Goal: Transaction & Acquisition: Purchase product/service

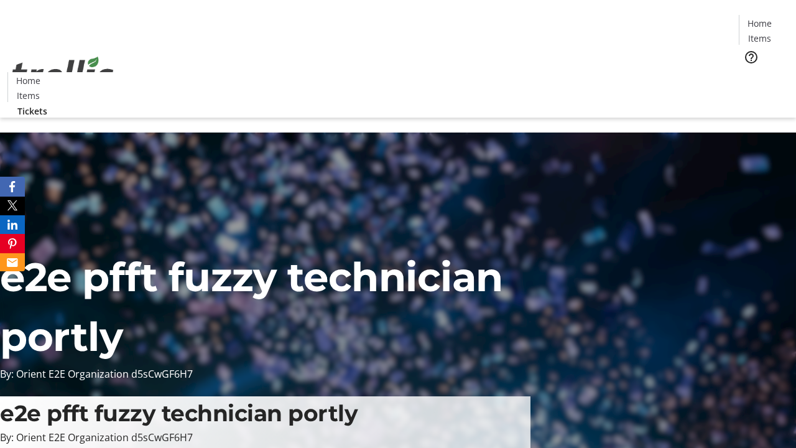
click at [749, 72] on span "Tickets" at bounding box center [764, 78] width 30 height 13
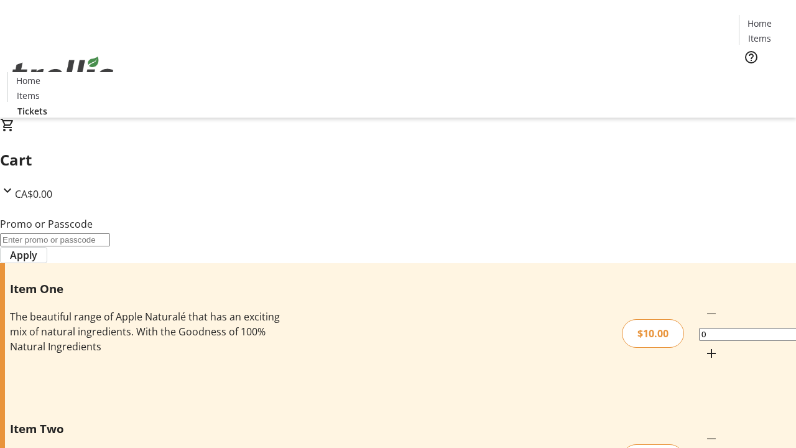
click at [704, 346] on mat-icon "Increment by one" at bounding box center [711, 353] width 15 height 15
type input "1"
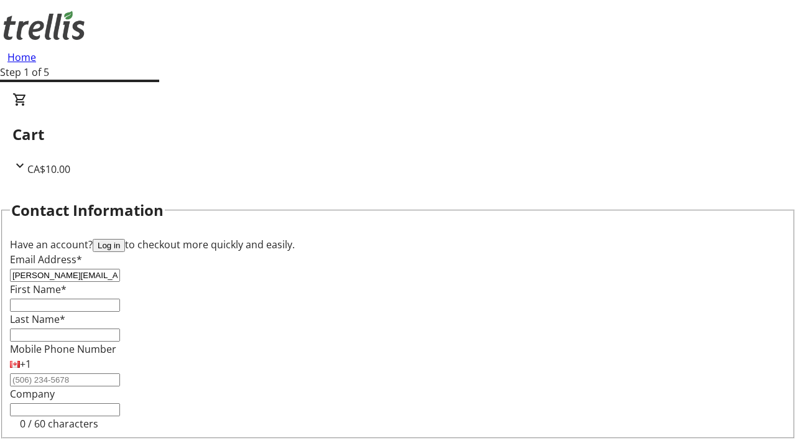
type input "[PERSON_NAME][EMAIL_ADDRESS][DOMAIN_NAME]"
type input "[PERSON_NAME]"
type input "Kuhic"
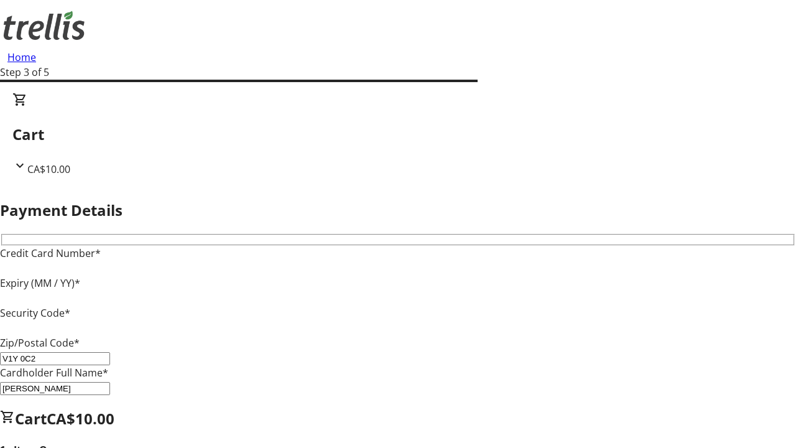
type input "V1Y 0C2"
